Goal: Transaction & Acquisition: Obtain resource

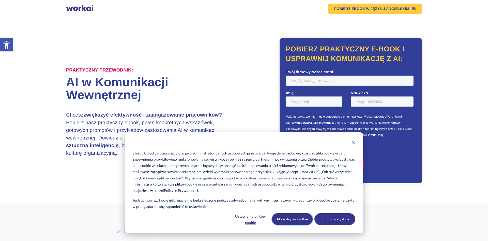
click at [298, 218] on button "Akceptuj wszystkie" at bounding box center [292, 219] width 41 height 12
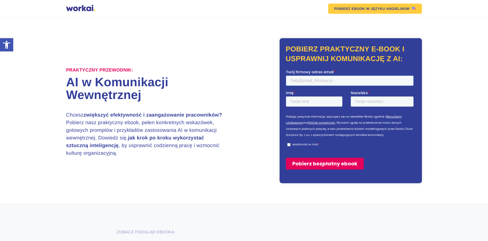
click at [299, 80] on input "Twój firmowy adres email *" at bounding box center [349, 80] width 127 height 10
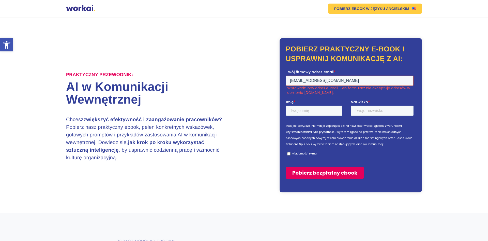
drag, startPoint x: 336, startPoint y: 79, endPoint x: 283, endPoint y: 78, distance: 53.3
click at [286, 78] on input "[EMAIL_ADDRESS][DOMAIN_NAME]" at bounding box center [349, 80] width 127 height 10
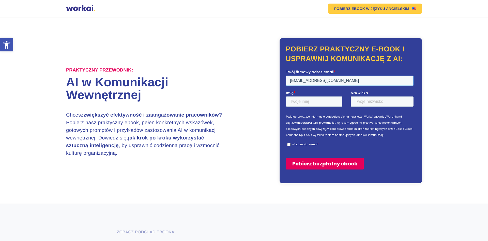
type input "[EMAIL_ADDRESS][DOMAIN_NAME]"
click at [293, 104] on input "Imię *" at bounding box center [314, 101] width 56 height 10
type input "[PERSON_NAME]"
click at [355, 101] on input "Nazwisko *" at bounding box center [381, 101] width 63 height 10
type input "Remus"
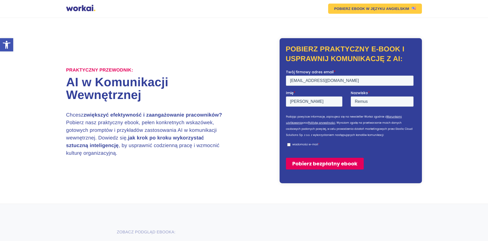
click at [307, 144] on p "wiadomości e-mail" at bounding box center [305, 144] width 26 height 4
click at [290, 144] on input "wiadomości e-mail *" at bounding box center [288, 143] width 3 height 3
checkbox input "true"
click at [309, 165] on input "Pobierz bezpłatny ebook" at bounding box center [325, 163] width 78 height 12
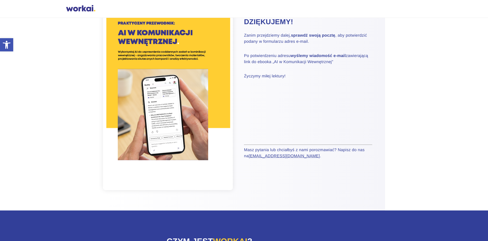
scroll to position [78, 0]
